Goal: Task Accomplishment & Management: Complete application form

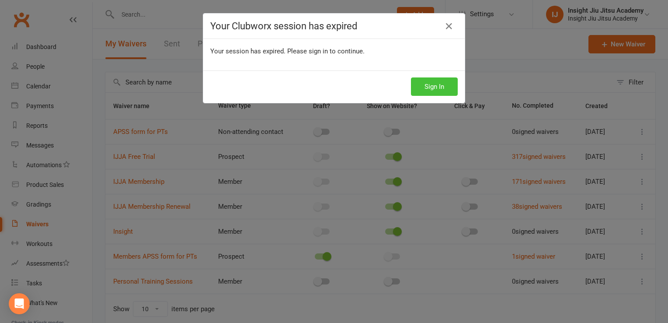
click at [429, 86] on button "Sign In" at bounding box center [434, 86] width 47 height 18
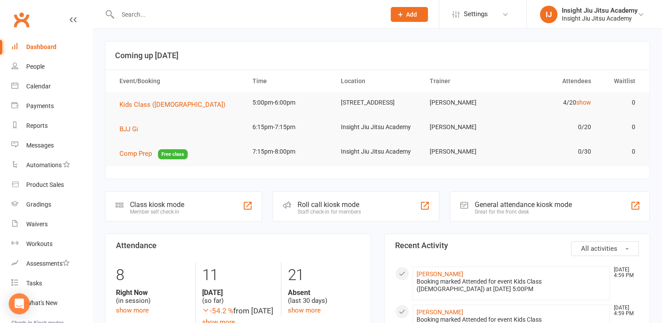
click at [166, 22] on div at bounding box center [242, 14] width 274 height 28
click at [142, 13] on input "text" at bounding box center [247, 14] width 264 height 12
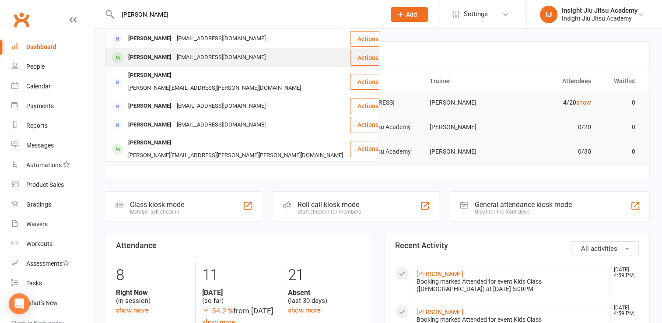
type input "[PERSON_NAME]"
click at [175, 60] on div "[EMAIL_ADDRESS][DOMAIN_NAME]" at bounding box center [221, 57] width 94 height 13
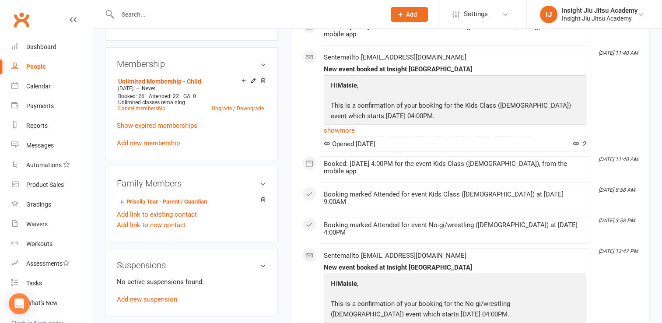
scroll to position [353, 0]
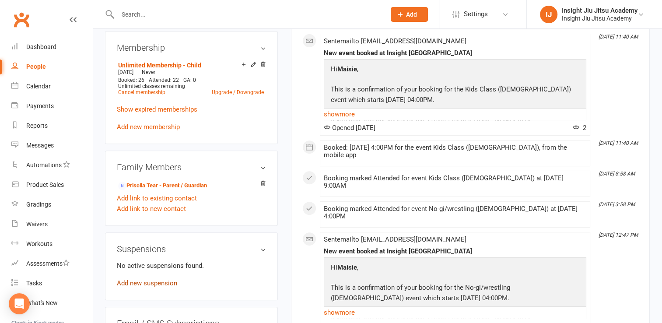
click at [138, 286] on link "Add new suspension" at bounding box center [147, 283] width 60 height 8
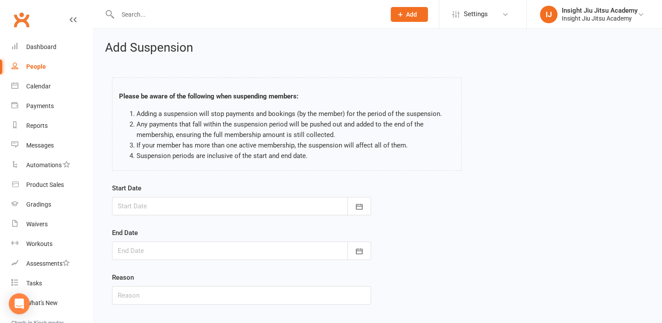
click at [170, 206] on div at bounding box center [241, 206] width 259 height 18
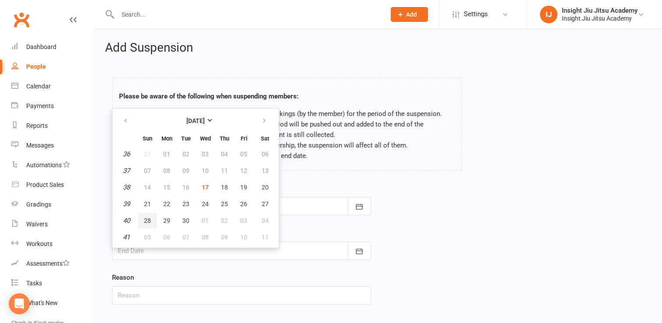
click at [144, 221] on span "28" at bounding box center [147, 220] width 7 height 7
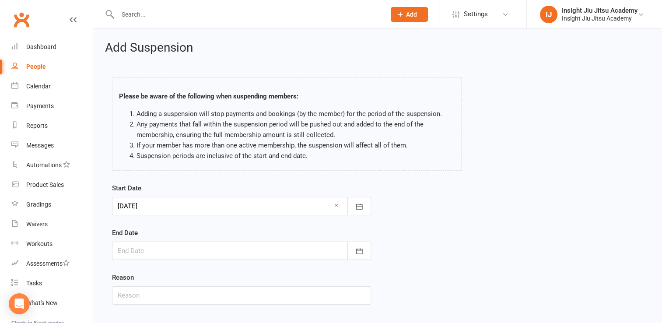
click at [169, 210] on div at bounding box center [241, 206] width 259 height 18
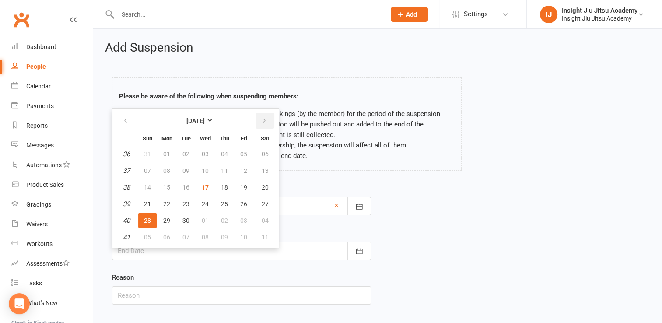
click at [261, 124] on button "button" at bounding box center [264, 121] width 19 height 16
click at [255, 198] on button "25" at bounding box center [265, 204] width 22 height 16
type input "[DATE]"
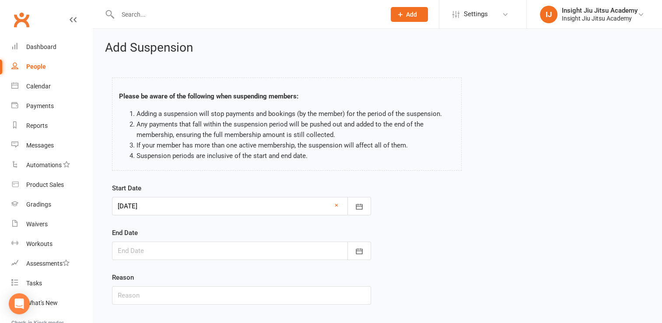
click at [254, 251] on div at bounding box center [241, 250] width 259 height 18
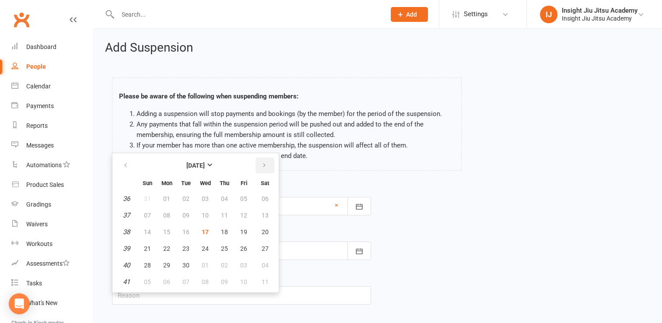
click at [257, 162] on button "button" at bounding box center [264, 165] width 19 height 16
click at [262, 245] on span "25" at bounding box center [265, 248] width 7 height 7
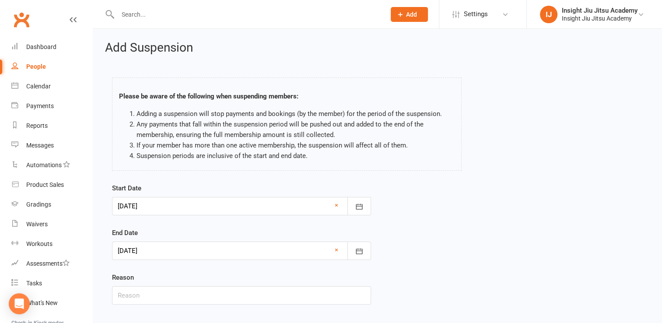
click at [248, 257] on div at bounding box center [241, 250] width 259 height 18
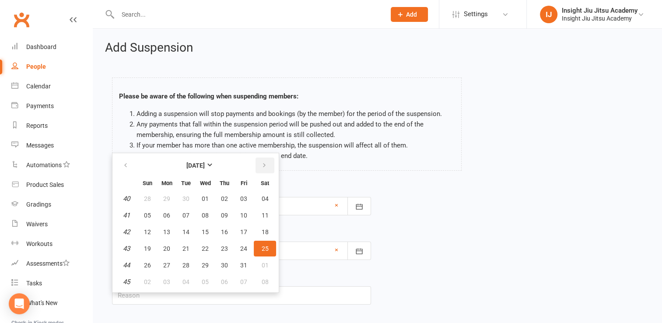
click at [255, 164] on button "button" at bounding box center [264, 165] width 19 height 16
click at [262, 213] on span "08" at bounding box center [265, 215] width 7 height 7
type input "[DATE]"
